Goal: Information Seeking & Learning: Learn about a topic

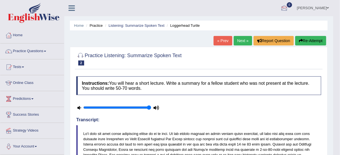
click at [307, 39] on button "Re-Attempt" at bounding box center [310, 40] width 31 height 9
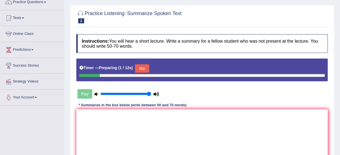
click at [142, 70] on button "Skip" at bounding box center [142, 68] width 14 height 8
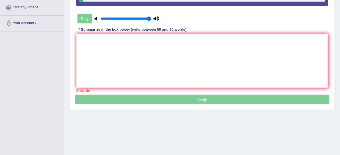
scroll to position [116, 0]
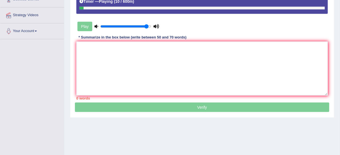
type input "0.95"
click at [145, 26] on input "range" at bounding box center [125, 26] width 51 height 4
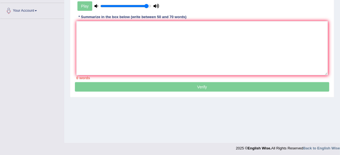
scroll to position [138, 0]
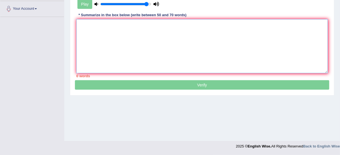
click at [128, 48] on textarea at bounding box center [201, 46] width 251 height 54
paste textarea "The speaker provided a comprehensive overview of young turtle, highlighting sev…"
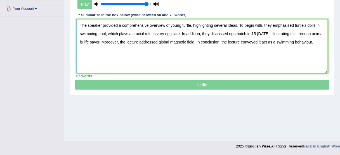
drag, startPoint x: 238, startPoint y: 34, endPoint x: 246, endPoint y: 34, distance: 7.8
click at [238, 34] on textarea "The speaker provided a comprehensive overview of young turtle, highlighting sev…" at bounding box center [201, 46] width 251 height 54
click at [255, 32] on textarea "The speaker provided a comprehensive overview of young turtle, highlighting sev…" at bounding box center [201, 46] width 251 height 54
click at [261, 32] on textarea "The speaker provided a comprehensive overview of young turtle, highlighting sev…" at bounding box center [201, 46] width 251 height 54
click at [186, 39] on textarea "The speaker provided a comprehensive overview of young turtle, highlighting sev…" at bounding box center [201, 46] width 251 height 54
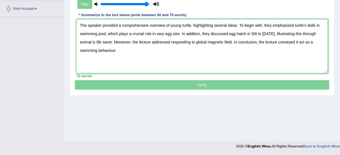
click at [221, 40] on textarea "The speaker provided a comprehensive overview of young turtle, highlighting sev…" at bounding box center [201, 46] width 251 height 54
click at [126, 51] on textarea "The speaker provided a comprehensive overview of young turtle, highlighting sev…" at bounding box center [201, 46] width 251 height 54
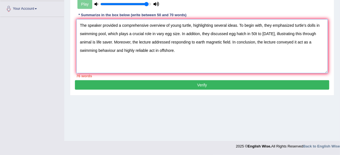
click at [128, 50] on textarea "The speaker provided a comprehensive overview of young turtle, highlighting sev…" at bounding box center [201, 46] width 251 height 54
click at [186, 42] on textarea "The speaker provided a comprehensive overview of young turtle, highlighting sev…" at bounding box center [201, 46] width 251 height 54
drag, startPoint x: 186, startPoint y: 41, endPoint x: 243, endPoint y: 38, distance: 57.3
click at [243, 38] on textarea "The speaker provided a comprehensive overview of young turtle, highlighting sev…" at bounding box center [201, 46] width 251 height 54
click at [126, 41] on textarea "The speaker provided a comprehensive overview of young turtle, highlighting sev…" at bounding box center [201, 46] width 251 height 54
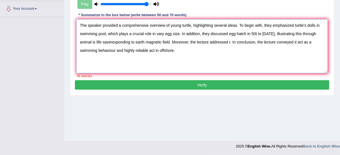
drag, startPoint x: 126, startPoint y: 41, endPoint x: 92, endPoint y: 39, distance: 33.8
click at [94, 39] on textarea "The speaker provided a comprehensive overview of young turtle, highlighting sev…" at bounding box center [201, 46] width 251 height 54
click at [120, 44] on textarea "The speaker provided a comprehensive overview of young turtle, highlighting sev…" at bounding box center [201, 46] width 251 height 54
click at [119, 42] on textarea "The speaker provided a comprehensive overview of young turtle, highlighting sev…" at bounding box center [201, 46] width 251 height 54
click at [213, 40] on textarea "The speaker provided a comprehensive overview of young turtle, highlighting sev…" at bounding box center [201, 46] width 251 height 54
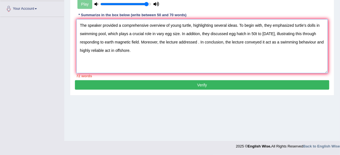
click at [256, 32] on textarea "The speaker provided a comprehensive overview of young turtle, highlighting sev…" at bounding box center [201, 46] width 251 height 54
click at [310, 25] on textarea "The speaker provided a comprehensive overview of young turtle, highlighting sev…" at bounding box center [201, 46] width 251 height 54
click at [315, 23] on textarea "The speaker provided a comprehensive overview of young turtle, highlighting sev…" at bounding box center [201, 46] width 251 height 54
click at [308, 23] on textarea "The speaker provided a comprehensive overview of young turtle, highlighting sev…" at bounding box center [201, 46] width 251 height 54
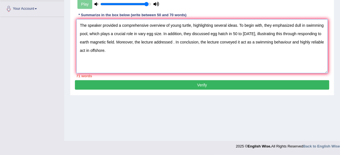
click at [309, 24] on textarea "The speaker provided a comprehensive overview of young turtle, highlighting sev…" at bounding box center [201, 46] width 251 height 54
click at [87, 35] on textarea "The speaker provided a comprehensive overview of young turtle, highlighting sev…" at bounding box center [201, 46] width 251 height 54
click at [143, 28] on textarea "The speaker provided a comprehensive overview of young turtle, highlighting sev…" at bounding box center [201, 46] width 251 height 54
click at [147, 32] on textarea "The speaker provided a comprehensive overview of young turtle, highlighting sev…" at bounding box center [201, 46] width 251 height 54
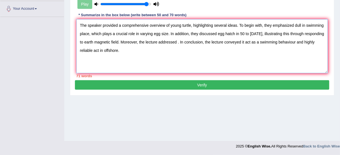
click at [182, 24] on textarea "The speaker provided a comprehensive overview of young turtle, highlighting sev…" at bounding box center [201, 46] width 251 height 54
click at [190, 24] on textarea "The speaker provided a comprehensive overview of young turtle, highlighting sev…" at bounding box center [201, 46] width 251 height 54
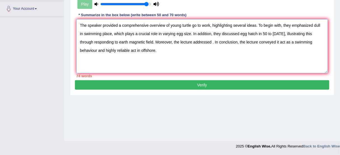
click at [181, 53] on textarea "The speaker provided a comprehensive overview of young turtle go to work, highl…" at bounding box center [201, 46] width 251 height 54
drag, startPoint x: 212, startPoint y: 40, endPoint x: 156, endPoint y: 39, distance: 56.4
click at [156, 39] on textarea "The speaker provided a comprehensive overview of young turtle go to work, highl…" at bounding box center [201, 46] width 251 height 54
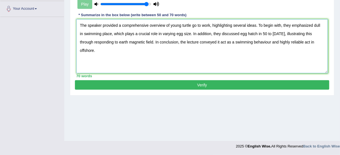
click at [220, 40] on textarea "The speaker provided a comprehensive overview of young turtle go to work, highl…" at bounding box center [201, 46] width 251 height 54
click at [233, 41] on textarea "The speaker provided a comprehensive overview of young turtle go to work, highl…" at bounding box center [201, 46] width 251 height 54
drag, startPoint x: 234, startPoint y: 41, endPoint x: 220, endPoint y: 42, distance: 13.4
click at [220, 42] on textarea "The speaker provided a comprehensive overview of young turtle go to work, highl…" at bounding box center [201, 46] width 251 height 54
click at [219, 42] on textarea "The speaker provided a comprehensive overview of young turtle go to work, highl…" at bounding box center [201, 46] width 251 height 54
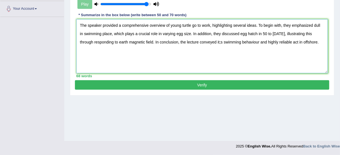
click at [222, 41] on textarea "The speaker provided a comprehensive overview of young turtle go to work, highl…" at bounding box center [201, 46] width 251 height 54
click at [291, 41] on textarea "The speaker provided a comprehensive overview of young turtle go to work, highl…" at bounding box center [201, 46] width 251 height 54
click at [289, 43] on textarea "The speaker provided a comprehensive overview of young turtle go to work, highl…" at bounding box center [201, 46] width 251 height 54
click at [293, 41] on textarea "The speaker provided a comprehensive overview of young turtle go to work, highl…" at bounding box center [201, 46] width 251 height 54
click at [291, 40] on textarea "The speaker provided a comprehensive overview of young turtle go to work, highl…" at bounding box center [201, 46] width 251 height 54
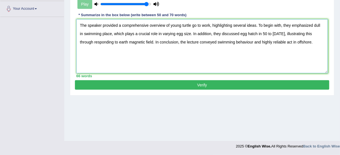
click at [292, 40] on textarea "The speaker provided a comprehensive overview of young turtle go to work, highl…" at bounding box center [201, 46] width 251 height 54
click at [188, 25] on textarea "The speaker provided a comprehensive overview of young turtle go to work, highl…" at bounding box center [201, 46] width 251 height 54
click at [193, 25] on textarea "The speaker provided a comprehensive overview of young turtle go to work, highl…" at bounding box center [201, 46] width 251 height 54
click at [191, 23] on textarea "The speaker provided a comprehensive overview of young turtle go to work, highl…" at bounding box center [201, 46] width 251 height 54
click at [313, 23] on textarea "The speaker provided a comprehensive overview of young turtle go to work, highl…" at bounding box center [201, 46] width 251 height 54
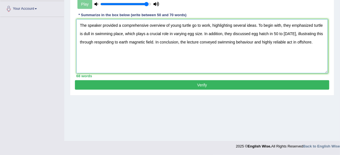
click at [80, 34] on textarea "The speaker provided a comprehensive overview of young turtle go to work, highl…" at bounding box center [201, 46] width 251 height 54
click at [81, 33] on textarea "The speaker provided a comprehensive overview of young turtle go to work, highl…" at bounding box center [201, 46] width 251 height 54
click at [83, 32] on textarea "The speaker provided a comprehensive overview of young turtle go to work, highl…" at bounding box center [201, 46] width 251 height 54
click at [85, 32] on textarea "The speaker provided a comprehensive overview of young turtle go to work, highl…" at bounding box center [201, 46] width 251 height 54
click at [181, 24] on textarea "The speaker provided a comprehensive overview of young turtle go to work, highl…" at bounding box center [201, 46] width 251 height 54
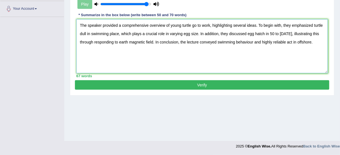
click at [192, 24] on textarea "The speaker provided a comprehensive overview of young turtle go to work, highl…" at bounding box center [201, 46] width 251 height 54
click at [170, 25] on textarea "The speaker provided a comprehensive overview of young turtle go to work, highl…" at bounding box center [201, 46] width 251 height 54
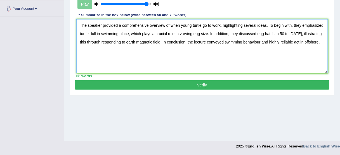
click at [154, 41] on textarea "The speaker provided a comprehensive overview of when young turtle go to work, …" at bounding box center [201, 46] width 251 height 54
click at [153, 41] on textarea "The speaker provided a comprehensive overview of when young turtle go to work, …" at bounding box center [201, 46] width 251 height 54
type textarea "The speaker provided a comprehensive overview of when young turtle go to work, …"
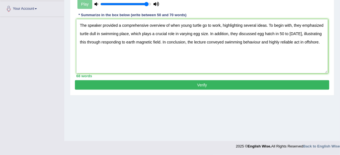
click at [191, 85] on button "Verify" at bounding box center [202, 84] width 254 height 9
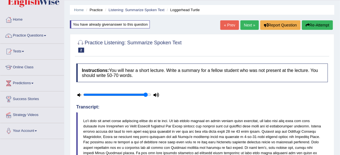
scroll to position [0, 0]
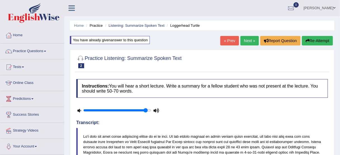
click at [249, 36] on link "Next »" at bounding box center [249, 40] width 18 height 9
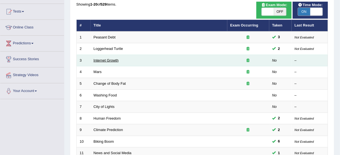
click at [112, 58] on link "Internet Growth" at bounding box center [106, 60] width 25 height 4
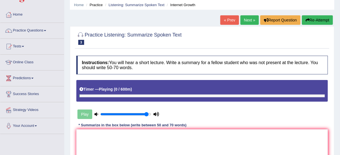
scroll to position [89, 0]
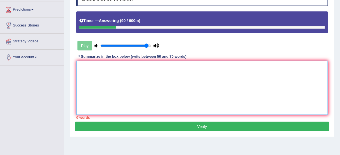
click at [113, 95] on textarea at bounding box center [201, 88] width 251 height 54
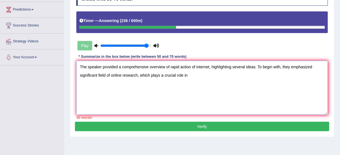
click at [100, 75] on textarea "The speaker provided a comprehensive overview of rapid action of internet, high…" at bounding box center [201, 88] width 251 height 54
click at [94, 75] on textarea "The speaker provided a comprehensive overview of rapid action of internet, high…" at bounding box center [201, 88] width 251 height 54
click at [101, 75] on textarea "The speaker provided a comprehensive overview of rapid action of internet, high…" at bounding box center [201, 88] width 251 height 54
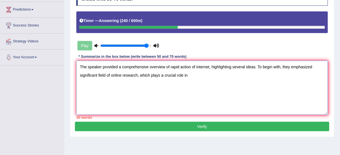
click at [104, 75] on textarea "The speaker provided a comprehensive overview of rapid action of internet, high…" at bounding box center [201, 88] width 251 height 54
click at [109, 74] on textarea "The speaker provided a comprehensive overview of rapid action of internet, high…" at bounding box center [201, 88] width 251 height 54
click at [212, 76] on textarea "The speaker provided a comprehensive overview of rapid action of internet, high…" at bounding box center [201, 88] width 251 height 54
click at [215, 76] on textarea "The speaker provided a comprehensive overview of rapid action of internet, high…" at bounding box center [201, 88] width 251 height 54
click at [188, 78] on textarea "The speaker provided a comprehensive overview of rapid action of internet, high…" at bounding box center [201, 88] width 251 height 54
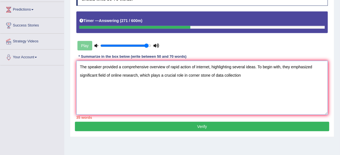
click at [154, 78] on textarea "The speaker provided a comprehensive overview of rapid action of internet, high…" at bounding box center [201, 88] width 251 height 54
click at [195, 79] on textarea "The speaker provided a comprehensive overview of rapid action of internet, high…" at bounding box center [201, 88] width 251 height 54
click at [209, 79] on textarea "The speaker provided a comprehensive overview of rapid action of internet, high…" at bounding box center [201, 88] width 251 height 54
click at [244, 80] on textarea "The speaker provided a comprehensive overview of rapid action of internet, high…" at bounding box center [201, 88] width 251 height 54
click at [219, 83] on textarea "The speaker provided a comprehensive overview of rapid action of internet, high…" at bounding box center [201, 88] width 251 height 54
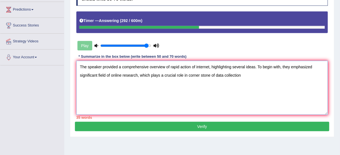
click at [194, 85] on textarea "The speaker provided a comprehensive overview of rapid action of internet, high…" at bounding box center [201, 88] width 251 height 54
click at [207, 83] on textarea "The speaker provided a comprehensive overview of rapid action of internet, high…" at bounding box center [201, 88] width 251 height 54
click at [211, 83] on textarea "The speaker provided a comprehensive overview of rapid action of internet, high…" at bounding box center [201, 88] width 251 height 54
click at [217, 83] on textarea "The speaker provided a comprehensive overview of rapid action of internet, high…" at bounding box center [201, 88] width 251 height 54
click at [217, 84] on textarea "The speaker provided a comprehensive overview of rapid action of internet, high…" at bounding box center [201, 88] width 251 height 54
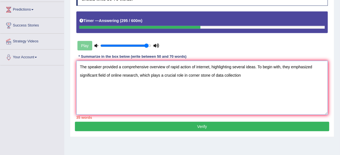
click at [214, 85] on textarea "The speaker provided a comprehensive overview of rapid action of internet, high…" at bounding box center [201, 88] width 251 height 54
click at [241, 83] on textarea "The speaker provided a comprehensive overview of rapid action of internet, high…" at bounding box center [201, 88] width 251 height 54
click at [96, 67] on textarea "The speaker provided a comprehensive overview of rapid action of internet, high…" at bounding box center [201, 88] width 251 height 54
click at [286, 70] on textarea "The speaker provided a comprehensive overview of rapid action of internet, high…" at bounding box center [201, 88] width 251 height 54
click at [311, 66] on textarea "The speaker provided a comprehensive overview of rapid action of internet, high…" at bounding box center [201, 88] width 251 height 54
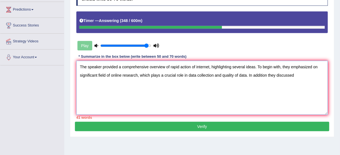
click at [302, 81] on textarea "The speaker provided a comprehensive overview of rapid action of internet, high…" at bounding box center [201, 88] width 251 height 54
click at [239, 87] on textarea "The speaker provided a comprehensive overview of rapid action of internet, high…" at bounding box center [201, 88] width 251 height 54
click at [250, 79] on textarea "The speaker provided a comprehensive overview of rapid action of internet, high…" at bounding box center [201, 88] width 251 height 54
click at [261, 77] on textarea "The speaker provided a comprehensive overview of rapid action of internet, high…" at bounding box center [201, 88] width 251 height 54
click at [270, 76] on textarea "The speaker provided a comprehensive overview of rapid action of internet, high…" at bounding box center [201, 88] width 251 height 54
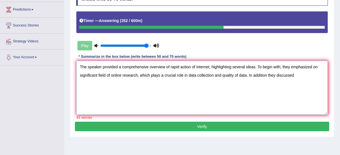
click at [268, 77] on textarea "The speaker provided a comprehensive overview of rapid action of internet, high…" at bounding box center [201, 88] width 251 height 54
click at [263, 77] on textarea "The speaker provided a comprehensive overview of rapid action of internet, high…" at bounding box center [201, 88] width 251 height 54
click at [266, 73] on textarea "The speaker provided a comprehensive overview of rapid action of internet, high…" at bounding box center [201, 88] width 251 height 54
click at [308, 69] on textarea "The speaker provided a comprehensive overview of rapid action of internet, high…" at bounding box center [201, 88] width 251 height 54
click at [308, 82] on textarea "The speaker provided a comprehensive overview of rapid action of internet, high…" at bounding box center [201, 88] width 251 height 54
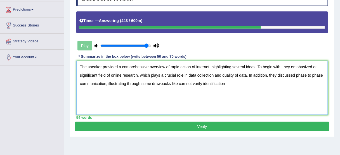
click at [204, 85] on textarea "The speaker provided a comprehensive overview of rapid action of internet, high…" at bounding box center [201, 88] width 251 height 54
click at [200, 85] on textarea "The speaker provided a comprehensive overview of rapid action of internet, high…" at bounding box center [201, 88] width 251 height 54
click at [201, 83] on textarea "The speaker provided a comprehensive overview of rapid action of internet, high…" at bounding box center [201, 88] width 251 height 54
click at [193, 82] on textarea "The speaker provided a comprehensive overview of rapid action of internet, high…" at bounding box center [201, 88] width 251 height 54
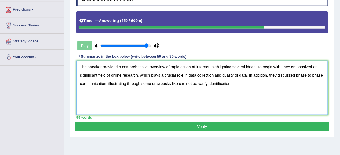
click at [205, 80] on textarea "The speaker provided a comprehensive overview of rapid action of internet, high…" at bounding box center [201, 88] width 251 height 54
click at [206, 80] on textarea "The speaker provided a comprehensive overview of rapid action of internet, high…" at bounding box center [201, 88] width 251 height 54
click at [146, 85] on textarea "The speaker provided a comprehensive overview of rapid action of internet, high…" at bounding box center [201, 88] width 251 height 54
click at [128, 85] on textarea "The speaker provided a comprehensive overview of rapid action of internet, high…" at bounding box center [201, 88] width 251 height 54
click at [133, 85] on textarea "The speaker provided a comprehensive overview of rapid action of internet, high…" at bounding box center [201, 88] width 251 height 54
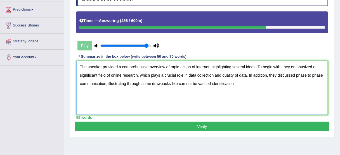
click at [135, 83] on textarea "The speaker provided a comprehensive overview of rapid action of internet, high…" at bounding box center [201, 88] width 251 height 54
click at [140, 82] on textarea "The speaker provided a comprehensive overview of rapid action of internet, high…" at bounding box center [201, 88] width 251 height 54
click at [168, 80] on textarea "The speaker provided a comprehensive overview of rapid action of internet, high…" at bounding box center [201, 88] width 251 height 54
click at [178, 78] on textarea "The speaker provided a comprehensive overview of rapid action of internet, high…" at bounding box center [201, 88] width 251 height 54
click at [176, 85] on textarea "The speaker provided a comprehensive overview of rapid action of internet, high…" at bounding box center [201, 88] width 251 height 54
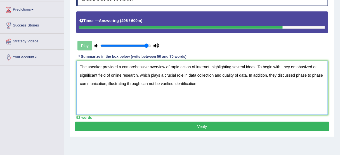
click at [168, 85] on textarea "The speaker provided a comprehensive overview of rapid action of internet, high…" at bounding box center [201, 88] width 251 height 54
click at [209, 84] on textarea "The speaker provided a comprehensive overview of rapid action of internet, high…" at bounding box center [201, 88] width 251 height 54
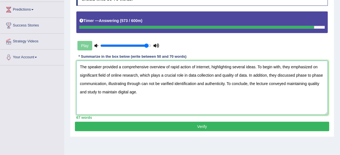
click at [106, 75] on textarea "The speaker provided a comprehensive overview of rapid action of internet, high…" at bounding box center [201, 88] width 251 height 54
click at [110, 89] on textarea "The speaker provided a comprehensive overview of rapid action of internet, high…" at bounding box center [201, 88] width 251 height 54
click at [96, 90] on textarea "The speaker provided a comprehensive overview of rapid action of internet, high…" at bounding box center [201, 88] width 251 height 54
click at [98, 90] on textarea "The speaker provided a comprehensive overview of rapid action of internet, high…" at bounding box center [201, 88] width 251 height 54
click at [95, 91] on textarea "The speaker provided a comprehensive overview of rapid action of internet, high…" at bounding box center [201, 88] width 251 height 54
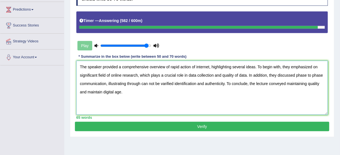
click at [114, 90] on textarea "The speaker provided a comprehensive overview of rapid action of internet, high…" at bounding box center [201, 88] width 251 height 54
click at [89, 89] on textarea "The speaker provided a comprehensive overview of rapid action of internet, high…" at bounding box center [201, 88] width 251 height 54
click at [86, 90] on textarea "The speaker provided a comprehensive overview of rapid action of internet, high…" at bounding box center [201, 88] width 251 height 54
click at [102, 90] on textarea "The speaker provided a comprehensive overview of rapid action of internet, high…" at bounding box center [201, 88] width 251 height 54
click at [110, 89] on textarea "The speaker provided a comprehensive overview of rapid action of internet, high…" at bounding box center [201, 88] width 251 height 54
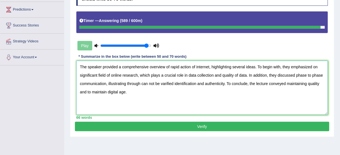
click at [109, 89] on textarea "The speaker provided a comprehensive overview of rapid action of internet, high…" at bounding box center [201, 88] width 251 height 54
click at [107, 89] on textarea "The speaker provided a comprehensive overview of rapid action of internet, high…" at bounding box center [201, 88] width 251 height 54
click at [116, 86] on textarea "The speaker provided a comprehensive overview of rapid action of internet, high…" at bounding box center [201, 88] width 251 height 54
click at [150, 81] on textarea "The speaker provided a comprehensive overview of rapid action of internet, high…" at bounding box center [201, 88] width 251 height 54
click at [142, 81] on textarea "The speaker provided a comprehensive overview of rapid action of internet, high…" at bounding box center [201, 88] width 251 height 54
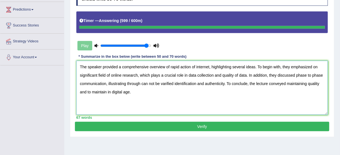
type textarea "The speaker provided a comprehensive overview of rapid action of internet, high…"
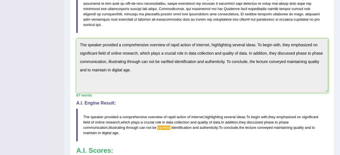
scroll to position [179, 0]
click at [68, 39] on div "Home Practice Listening: Summarize Spoken Text Internet Growth « Prev Next » Re…" at bounding box center [201, 27] width 275 height 413
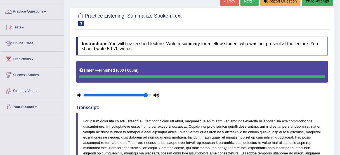
scroll to position [0, 0]
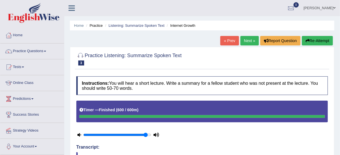
click at [312, 39] on button "Re-Attempt" at bounding box center [317, 40] width 31 height 9
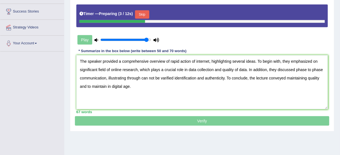
scroll to position [64, 0]
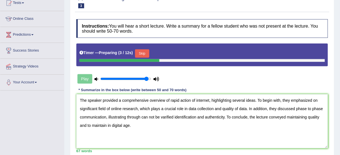
click at [147, 52] on button "Skip" at bounding box center [142, 53] width 14 height 8
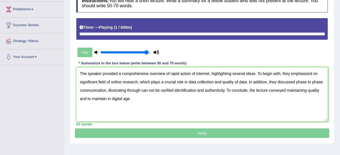
scroll to position [131, 0]
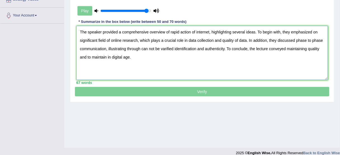
click at [118, 58] on textarea "The speaker provided a comprehensive overview of rapid action of internet, high…" at bounding box center [201, 53] width 251 height 54
click at [153, 58] on textarea "The speaker provided a comprehensive overview of rapid action of internet, high…" at bounding box center [201, 53] width 251 height 54
click at [154, 46] on textarea "The speaker provided a comprehensive overview of rapid action of internet, high…" at bounding box center [201, 53] width 251 height 54
click at [163, 49] on textarea "The speaker provided a comprehensive overview of rapid action of internet, high…" at bounding box center [201, 53] width 251 height 54
click at [199, 34] on textarea "The speaker provided a comprehensive overview of rapid action of internet, high…" at bounding box center [201, 53] width 251 height 54
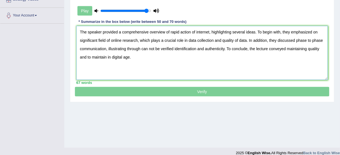
drag, startPoint x: 111, startPoint y: 39, endPoint x: 75, endPoint y: 41, distance: 35.8
click at [75, 41] on div "Instructions: You will hear a short lecture. Write a summary for a fellow stude…" at bounding box center [202, 18] width 254 height 138
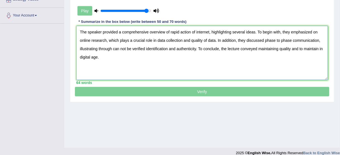
click at [132, 28] on textarea "The speaker provided a comprehensive overview of rapid action of internet, high…" at bounding box center [201, 53] width 251 height 54
click at [228, 34] on textarea "The speaker provided a comprehensive overview of rapid action of internet, high…" at bounding box center [201, 53] width 251 height 54
click at [291, 40] on textarea "The speaker provided a comprehensive overview of rapid action of internet, high…" at bounding box center [201, 53] width 251 height 54
click at [149, 49] on textarea "The speaker provided a comprehensive overview of rapid action of internet, high…" at bounding box center [201, 53] width 251 height 54
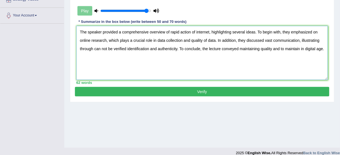
click at [261, 48] on textarea "The speaker provided a comprehensive overview of rapid action of internet, high…" at bounding box center [201, 53] width 251 height 54
click at [278, 46] on textarea "The speaker provided a comprehensive overview of rapid action of internet, high…" at bounding box center [201, 53] width 251 height 54
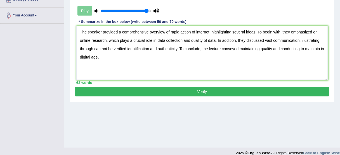
click at [337, 42] on div "Home Practice Listening: Summarize Spoken Text Internet Growth You have already…" at bounding box center [201, 8] width 275 height 279
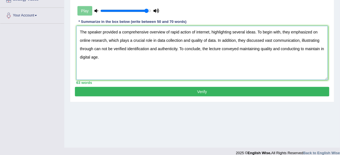
click at [324, 47] on textarea "The speaker provided a comprehensive overview of rapid action of internet, high…" at bounding box center [201, 53] width 251 height 54
click at [256, 44] on textarea "The speaker provided a comprehensive overview of rapid action of internet, high…" at bounding box center [201, 53] width 251 height 54
click at [314, 29] on textarea "The speaker provided a comprehensive overview of rapid action of internet, high…" at bounding box center [201, 53] width 251 height 54
click at [320, 29] on textarea "The speaker provided a comprehensive overview of rapid action of internet, high…" at bounding box center [201, 53] width 251 height 54
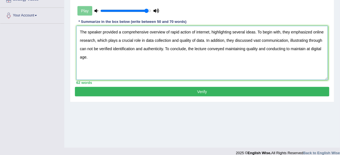
click at [185, 39] on textarea "The speaker provided a comprehensive overview of rapid action of internet, high…" at bounding box center [201, 53] width 251 height 54
click at [228, 64] on textarea "The speaker provided a comprehensive overview of rapid action of internet, high…" at bounding box center [201, 53] width 251 height 54
click at [153, 54] on textarea "The speaker provided a comprehensive overview of rapid action of internet, high…" at bounding box center [201, 53] width 251 height 54
click at [142, 47] on textarea "The speaker provided a comprehensive overview of rapid action of internet, high…" at bounding box center [201, 53] width 251 height 54
click at [304, 38] on textarea "The speaker provided a comprehensive overview of rapid action of internet, high…" at bounding box center [201, 53] width 251 height 54
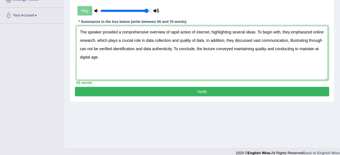
click at [254, 39] on textarea "The speaker provided a comprehensive overview of rapid action of internet, high…" at bounding box center [201, 53] width 251 height 54
click at [287, 39] on textarea "The speaker provided a comprehensive overview of rapid action of internet, high…" at bounding box center [201, 53] width 251 height 54
click at [175, 51] on textarea "The speaker provided a comprehensive overview of rapid action of internet, high…" at bounding box center [201, 53] width 251 height 54
click at [173, 47] on textarea "The speaker provided a comprehensive overview of rapid action of internet, high…" at bounding box center [201, 53] width 251 height 54
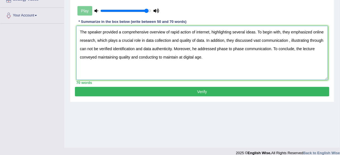
click at [112, 47] on textarea "The speaker provided a comprehensive overview of rapid action of internet, high…" at bounding box center [201, 53] width 251 height 54
click at [96, 46] on textarea "The speaker provided a comprehensive overview of rapid action of internet, high…" at bounding box center [201, 53] width 251 height 54
click at [99, 48] on textarea "The speaker provided a comprehensive overview of rapid action of internet, high…" at bounding box center [201, 53] width 251 height 54
click at [106, 45] on textarea "The speaker provided a comprehensive overview of rapid action of internet, high…" at bounding box center [201, 53] width 251 height 54
click at [139, 49] on textarea "The speaker provided a comprehensive overview of rapid action of internet, high…" at bounding box center [201, 53] width 251 height 54
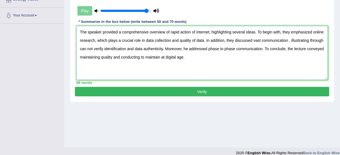
click at [183, 48] on textarea "The speaker provided a comprehensive overview of rapid action of internet, high…" at bounding box center [201, 53] width 251 height 54
click at [271, 39] on textarea "The speaker provided a comprehensive overview of rapid action of internet, high…" at bounding box center [201, 53] width 251 height 54
click at [287, 38] on textarea "The speaker provided a comprehensive overview of rapid action of internet, high…" at bounding box center [201, 53] width 251 height 54
click at [289, 39] on textarea "The speaker provided a comprehensive overview of rapid action of internet, high…" at bounding box center [201, 53] width 251 height 54
click at [182, 55] on textarea "The speaker provided a comprehensive overview of rapid action of internet, high…" at bounding box center [201, 53] width 251 height 54
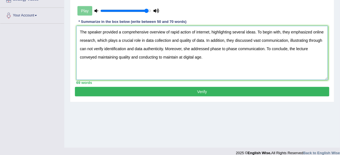
type textarea "The speaker provided a comprehensive overview of rapid action of internet, high…"
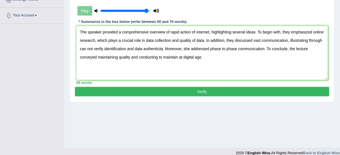
click at [195, 90] on button "Verify" at bounding box center [202, 91] width 254 height 9
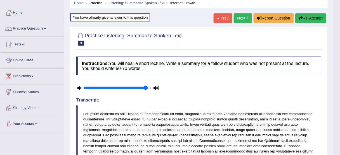
scroll to position [22, 0]
